Goal: Information Seeking & Learning: Learn about a topic

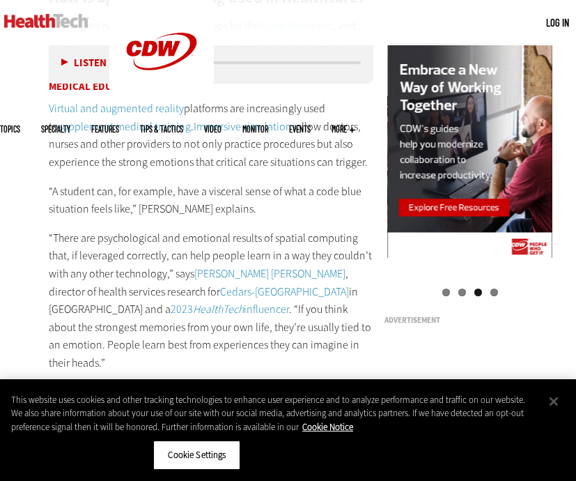
scroll to position [1266, 0]
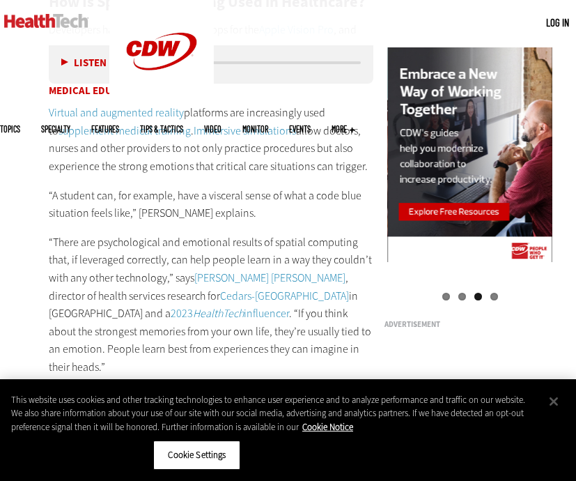
click at [148, 113] on link "Virtual and augmented reality" at bounding box center [116, 112] width 135 height 15
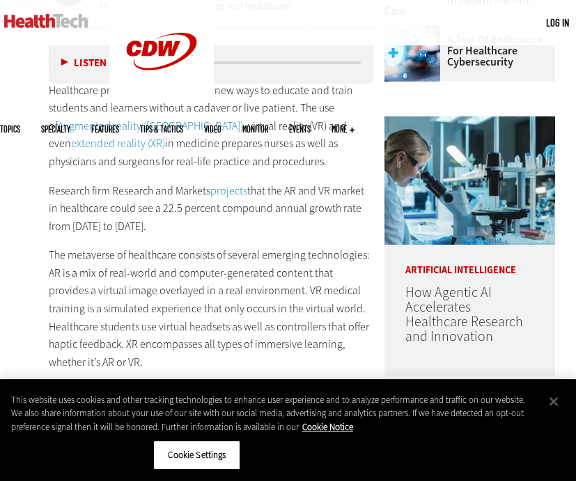
scroll to position [592, 0]
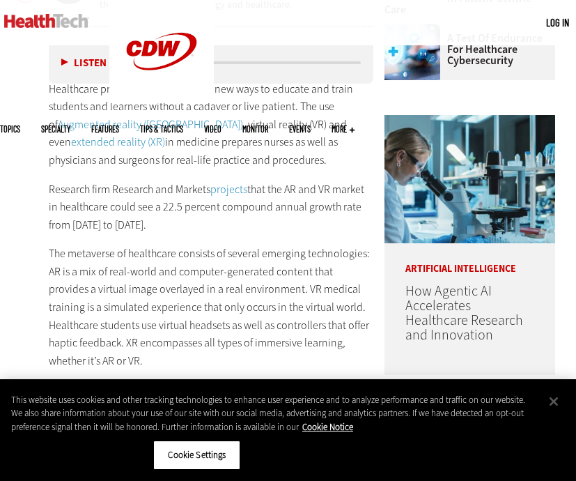
click at [137, 123] on link "Augmented reality (AR)" at bounding box center [150, 124] width 185 height 15
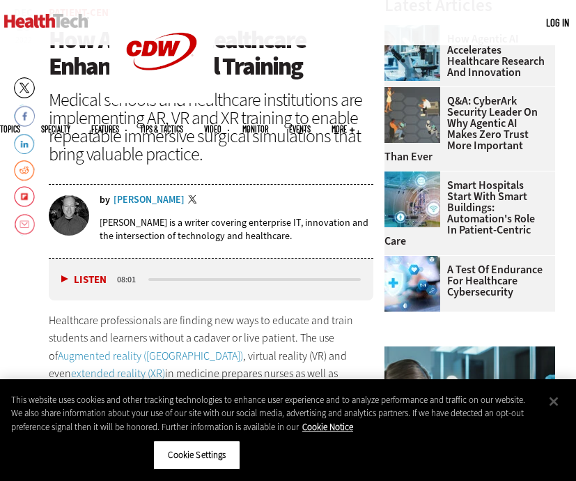
scroll to position [404, 0]
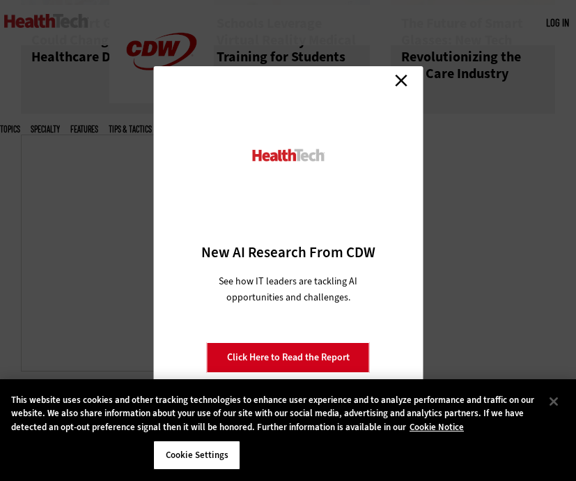
scroll to position [870, 0]
click at [406, 79] on link "Close" at bounding box center [401, 80] width 21 height 21
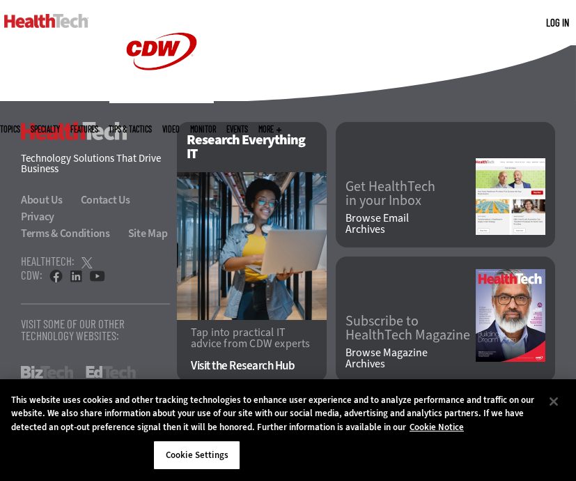
scroll to position [1272, 0]
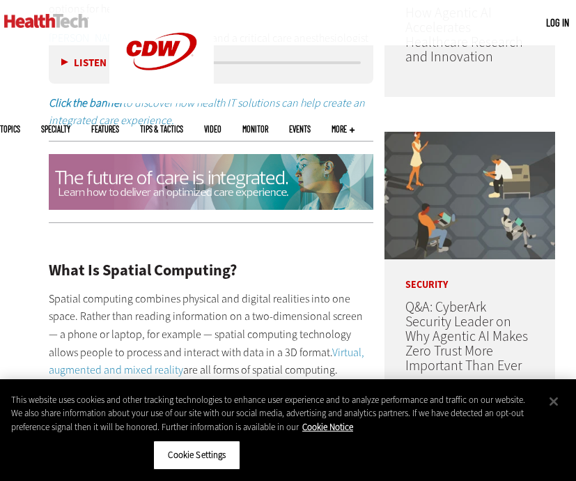
scroll to position [741, 0]
